Goal: Transaction & Acquisition: Book appointment/travel/reservation

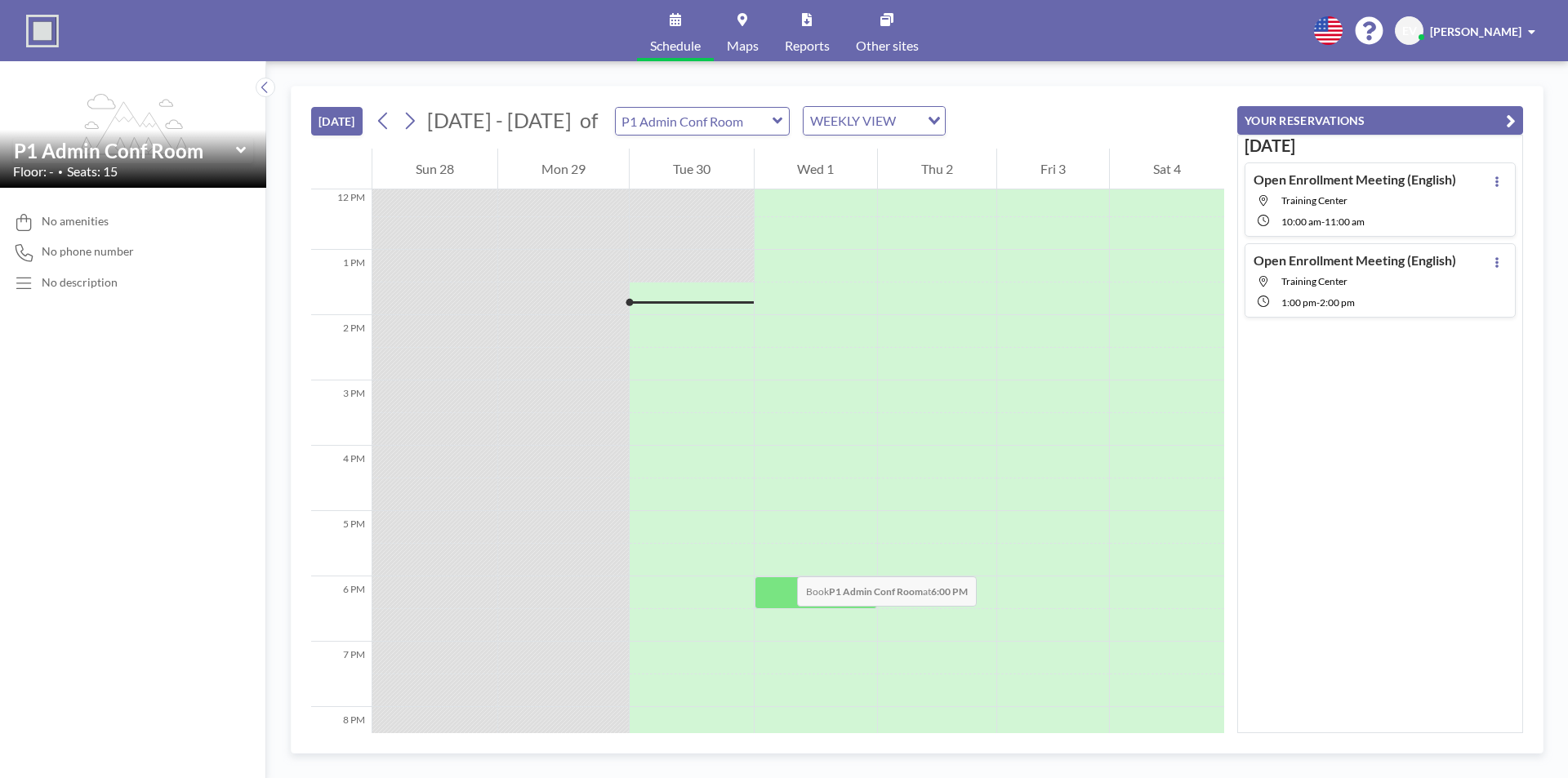
scroll to position [816, 0]
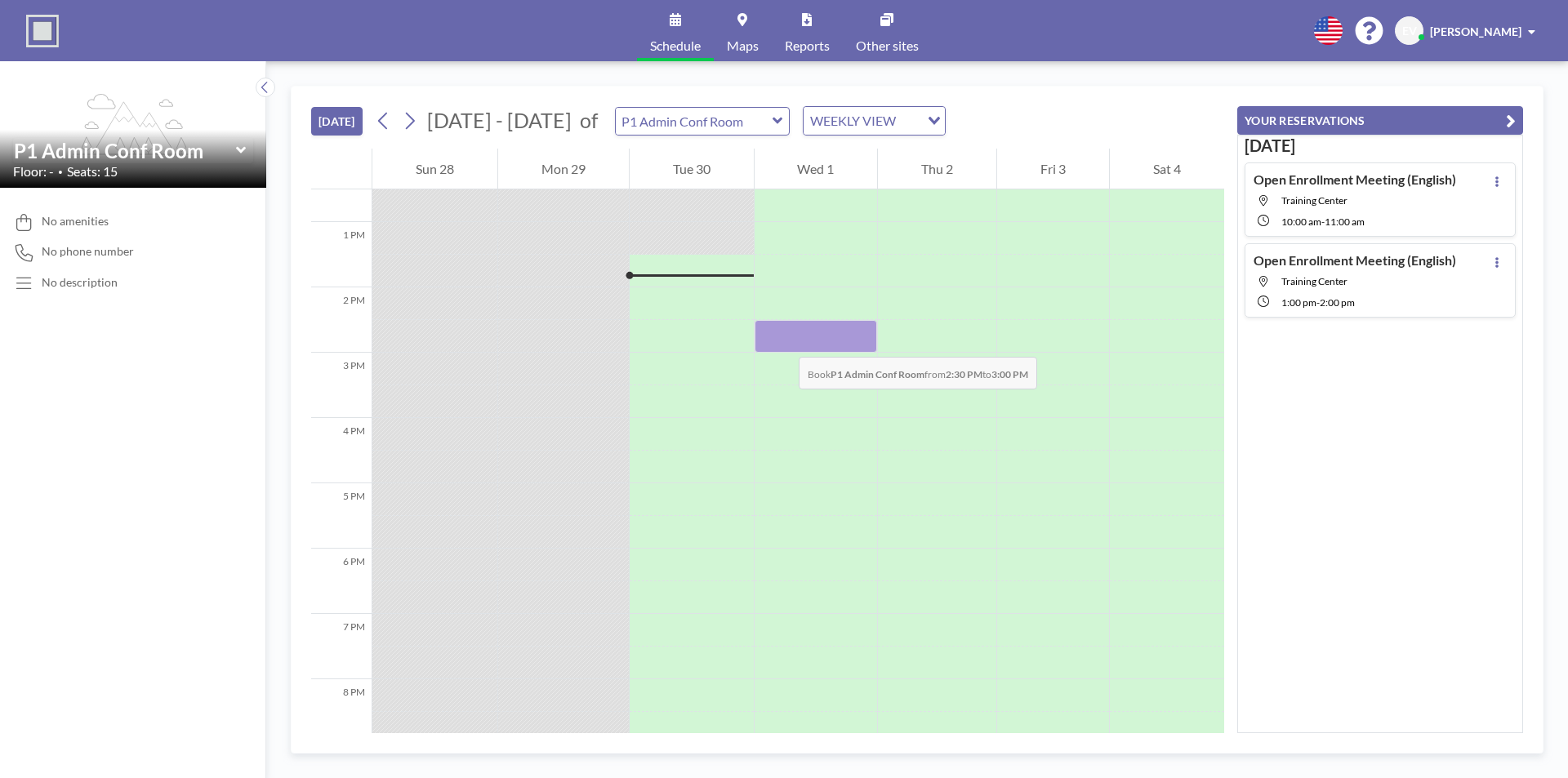
click at [782, 340] on div at bounding box center [816, 336] width 123 height 33
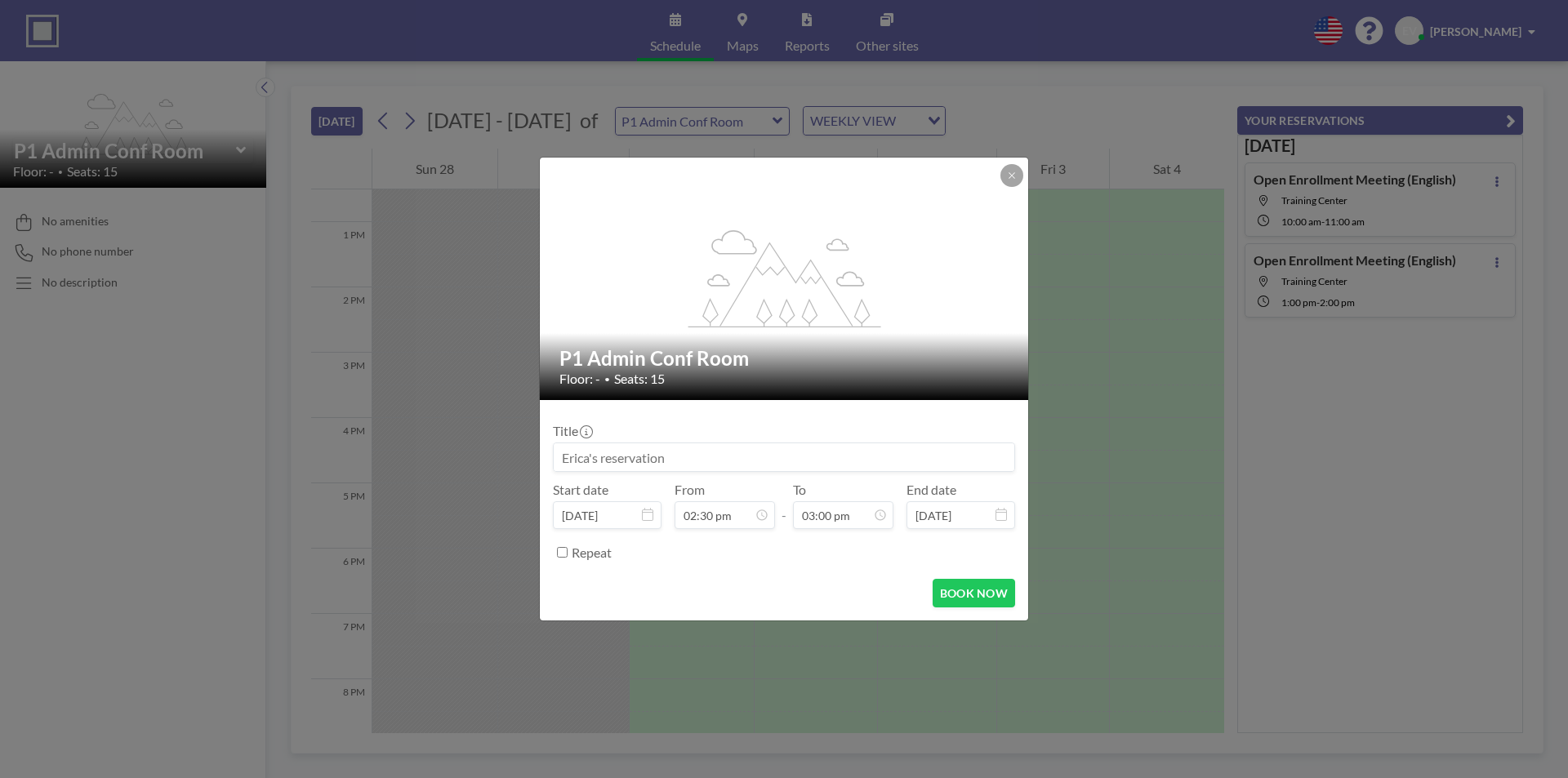
click at [782, 340] on div "P1 Admin Conf Room Floor: - • Seats: 15" at bounding box center [784, 366] width 490 height 67
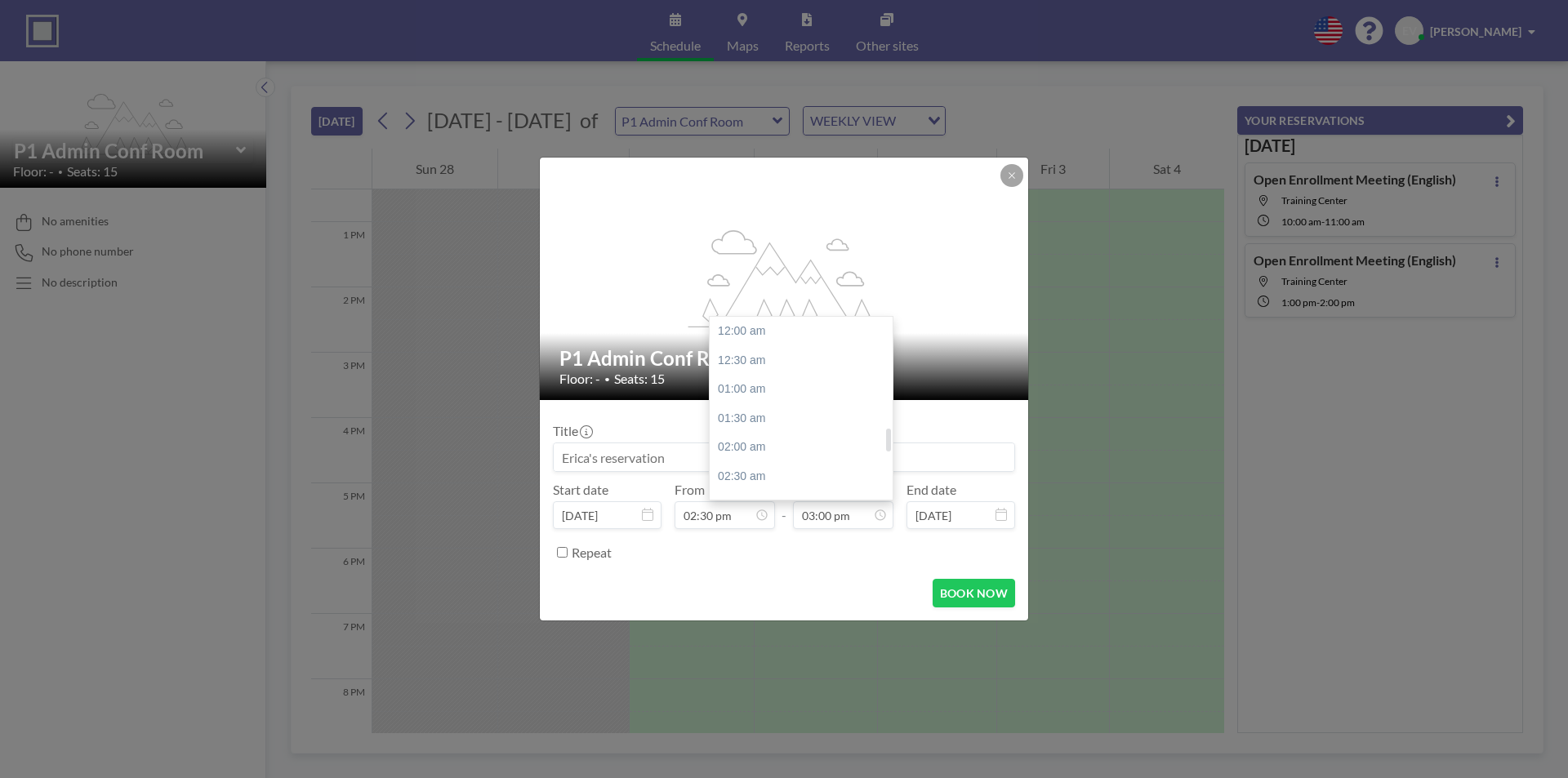
scroll to position [872, 0]
click at [758, 363] on div "03:30 pm" at bounding box center [805, 360] width 191 height 30
type input "03:30 pm"
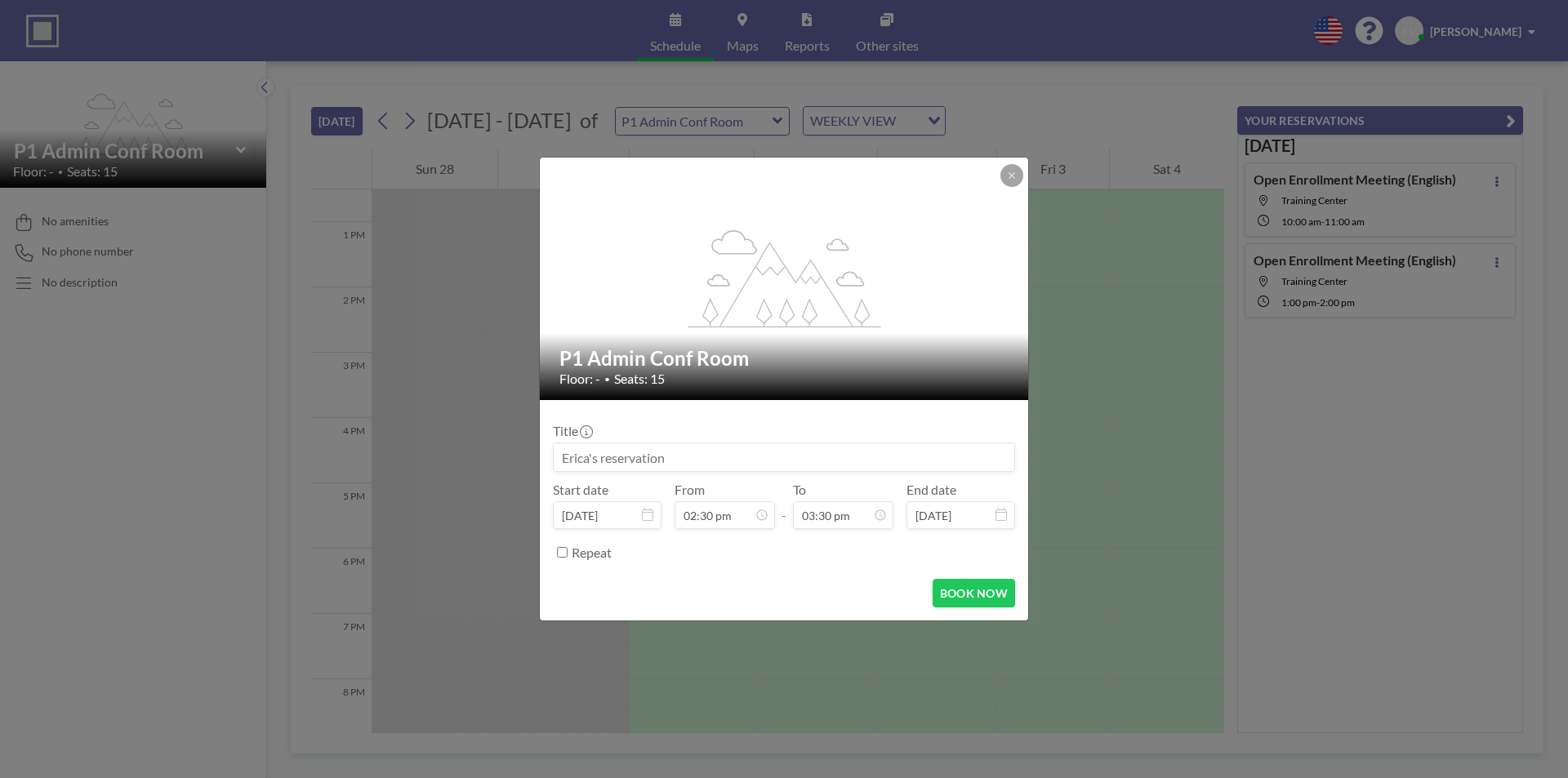
scroll to position [0, 0]
click at [734, 464] on input at bounding box center [784, 457] width 460 height 28
type input "Kaizen Commandos"
click at [962, 587] on button "BOOK NOW" at bounding box center [973, 592] width 83 height 29
